Goal: Entertainment & Leisure: Consume media (video, audio)

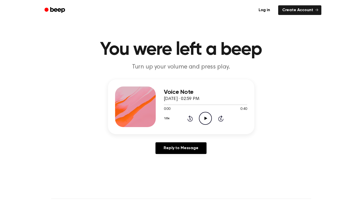
click at [206, 117] on icon "Play Audio" at bounding box center [205, 118] width 13 height 13
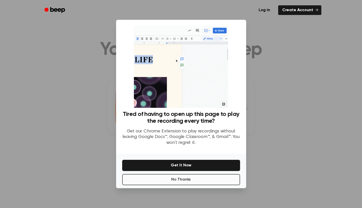
click at [174, 181] on button "No Thanks" at bounding box center [181, 179] width 118 height 11
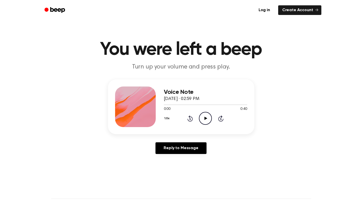
click at [203, 115] on icon "Play Audio" at bounding box center [205, 118] width 13 height 13
click at [166, 104] on div at bounding box center [205, 105] width 83 height 4
click at [184, 105] on div at bounding box center [201, 105] width 74 height 1
click at [158, 2] on div "Log in Create Account" at bounding box center [181, 10] width 280 height 20
click at [207, 114] on icon "Play Audio" at bounding box center [205, 118] width 13 height 13
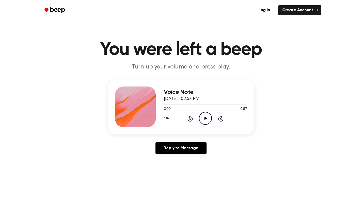
click at [204, 114] on icon "Play Audio" at bounding box center [205, 118] width 13 height 13
click at [206, 124] on icon "Play Audio" at bounding box center [205, 118] width 13 height 13
click at [208, 103] on div at bounding box center [205, 105] width 83 height 4
click at [203, 119] on icon "Play Audio" at bounding box center [205, 118] width 13 height 13
click at [205, 115] on icon "Play Audio" at bounding box center [205, 118] width 13 height 13
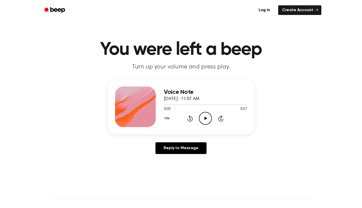
click at [202, 114] on icon "Play Audio" at bounding box center [205, 118] width 13 height 13
click at [207, 118] on icon at bounding box center [205, 118] width 3 height 3
click at [204, 118] on icon "Play Audio" at bounding box center [205, 118] width 13 height 13
click at [204, 119] on icon "Play Audio" at bounding box center [205, 118] width 13 height 13
click at [204, 117] on icon "Play Audio" at bounding box center [205, 118] width 13 height 13
